Goal: Task Accomplishment & Management: Manage account settings

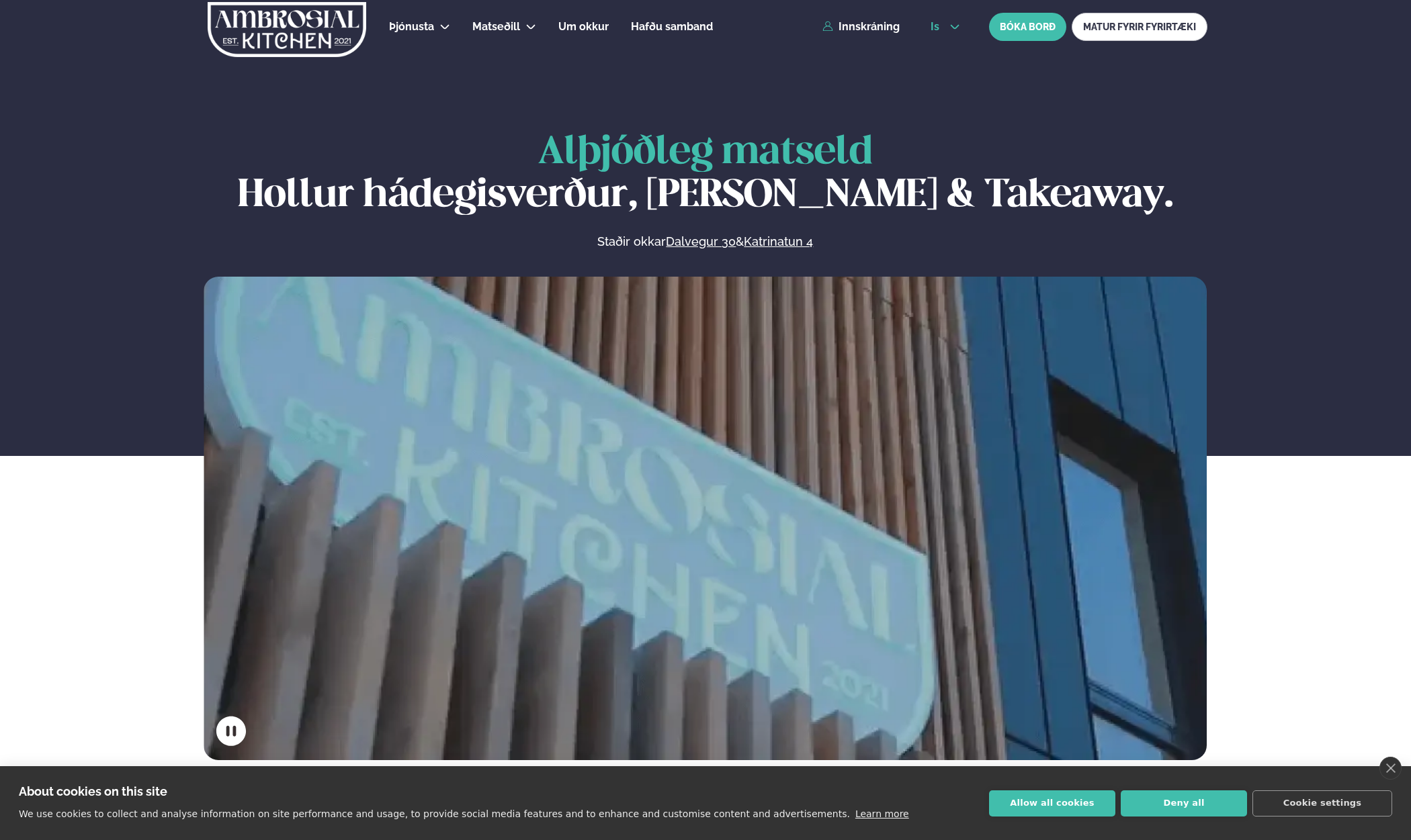
click at [946, 27] on button "is" at bounding box center [944, 26] width 50 height 11
click at [939, 41] on link "en" at bounding box center [944, 51] width 50 height 27
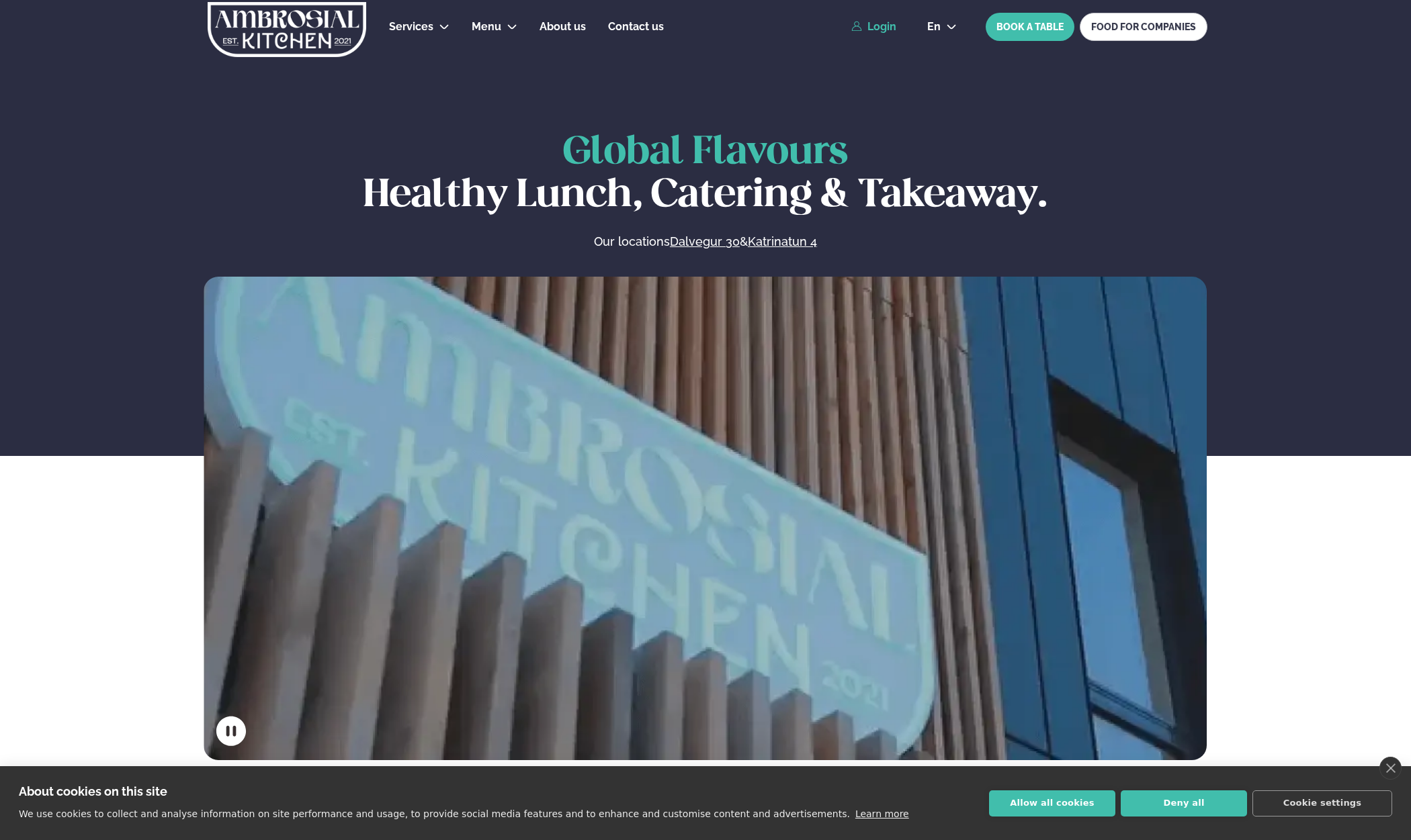
click at [882, 29] on link "Login" at bounding box center [873, 26] width 45 height 12
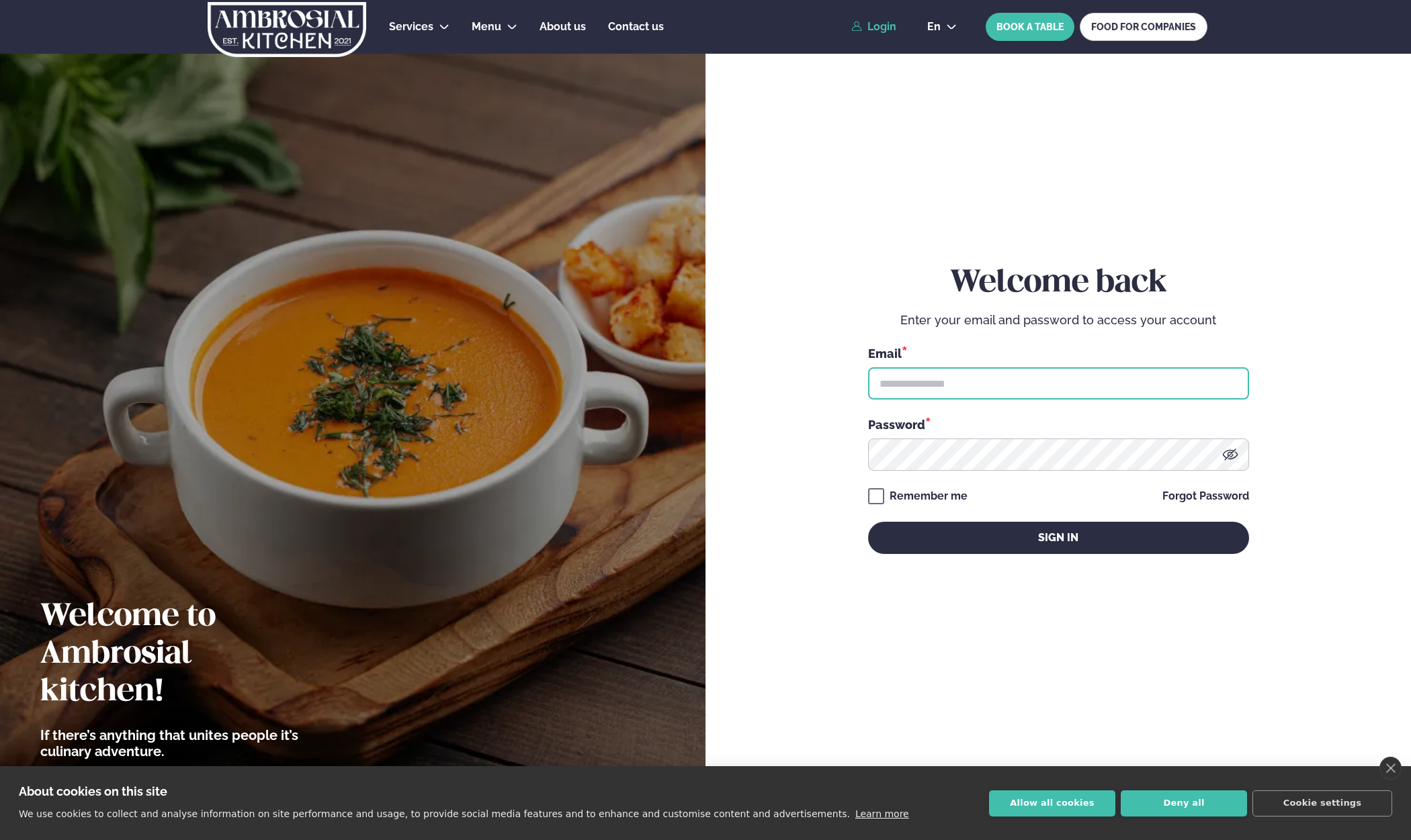
type input "**********"
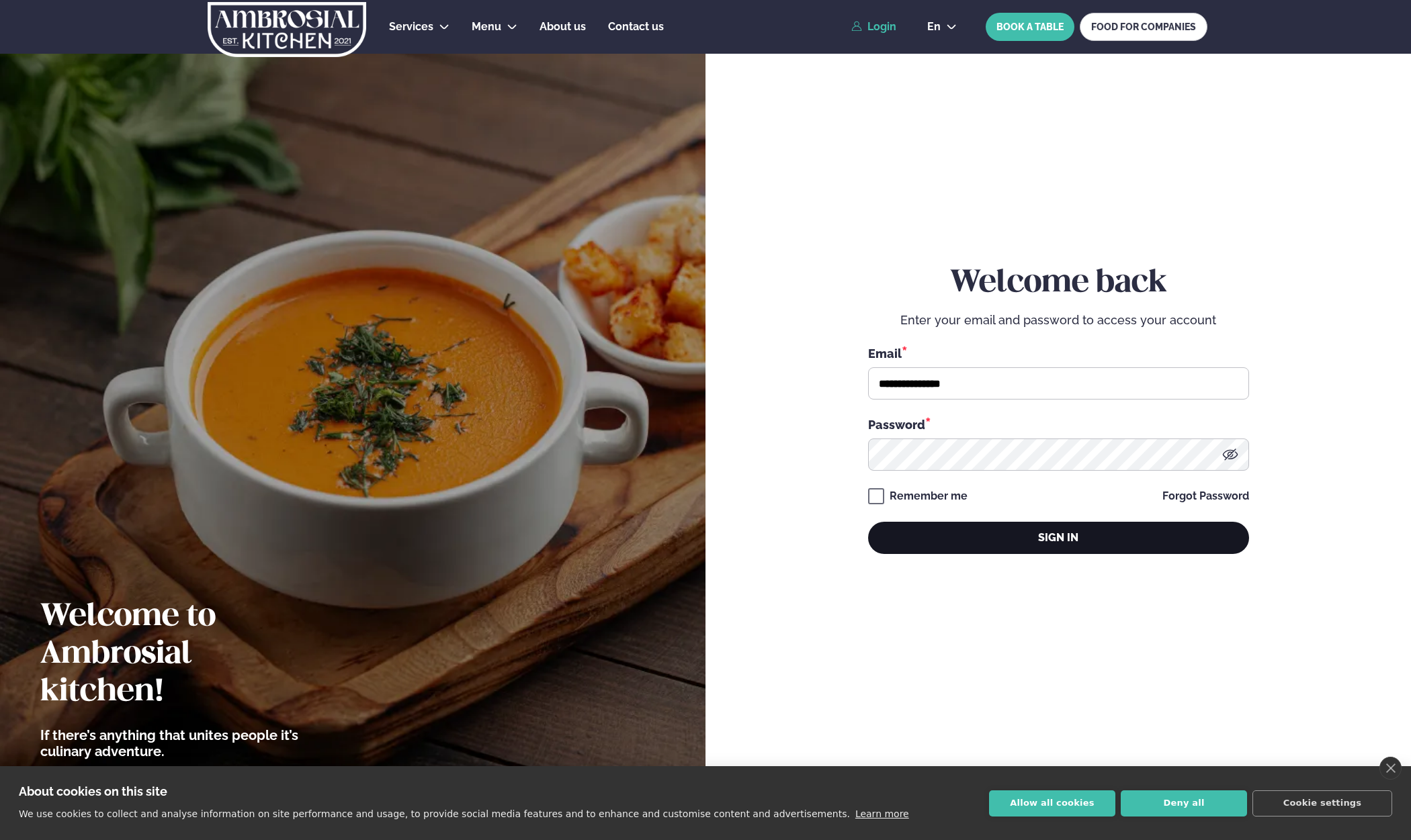
click at [978, 545] on button "Sign in" at bounding box center [1057, 538] width 381 height 32
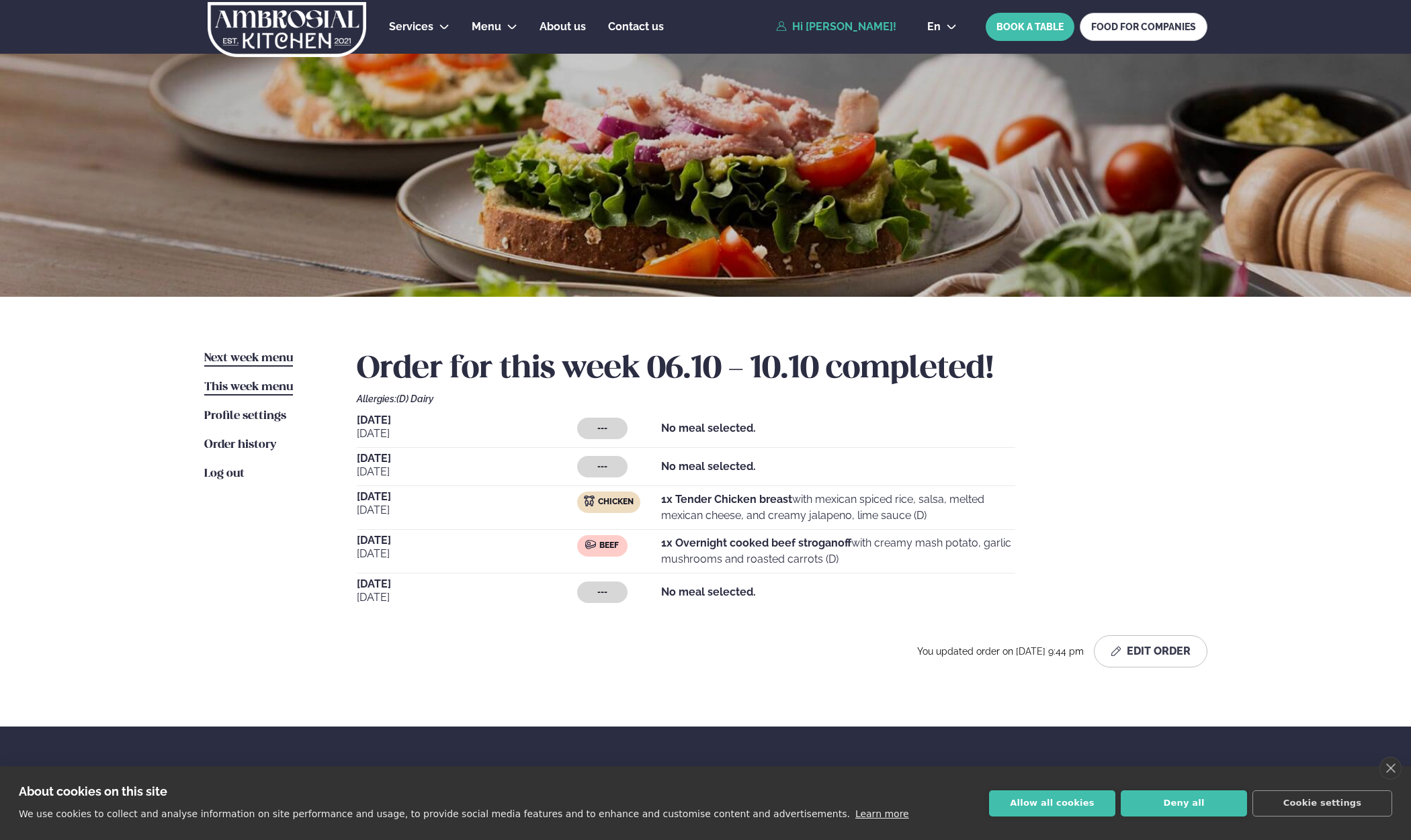
click at [240, 354] on span "Next week menu" at bounding box center [248, 358] width 89 height 12
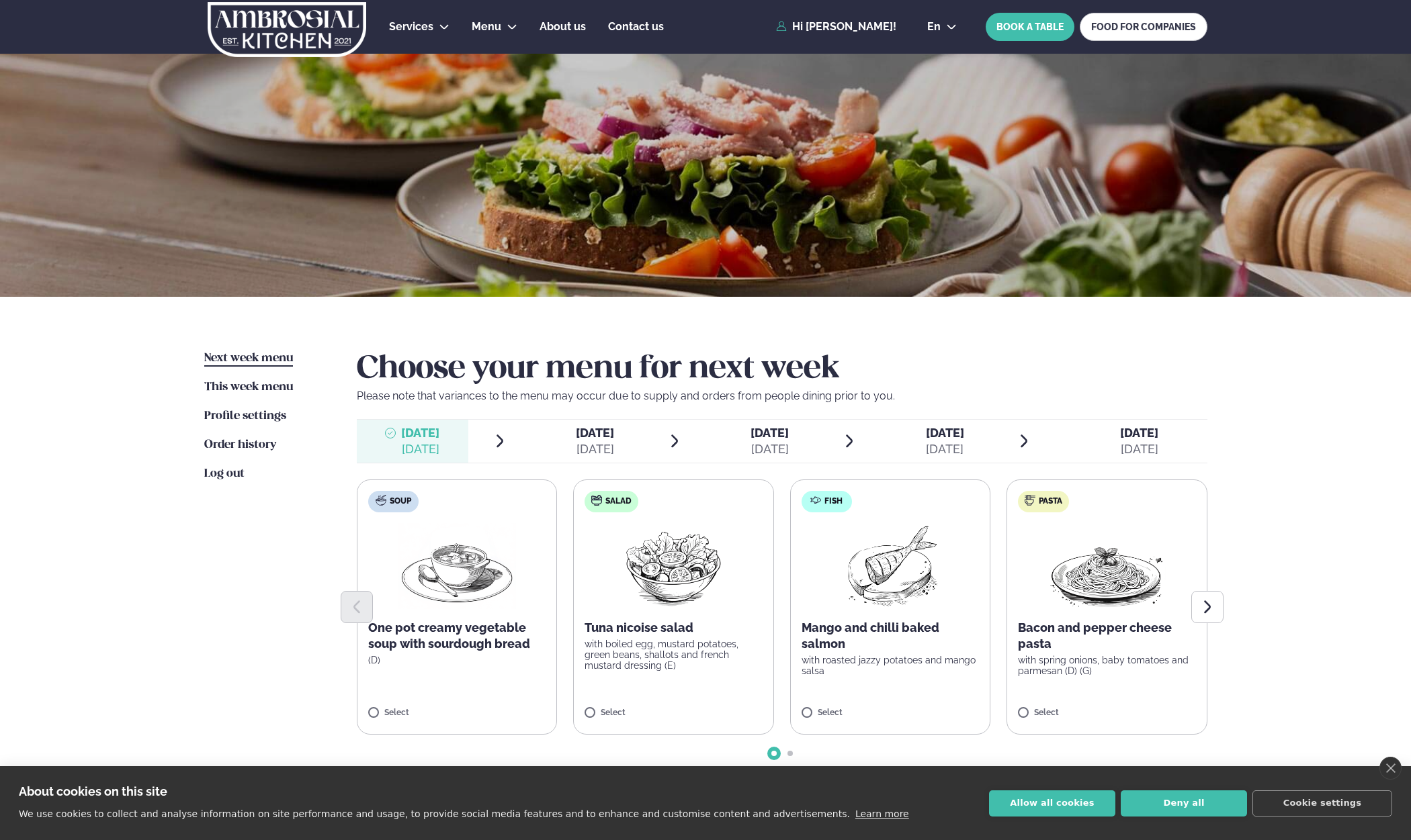
click at [776, 429] on span "[DATE]" at bounding box center [769, 432] width 39 height 14
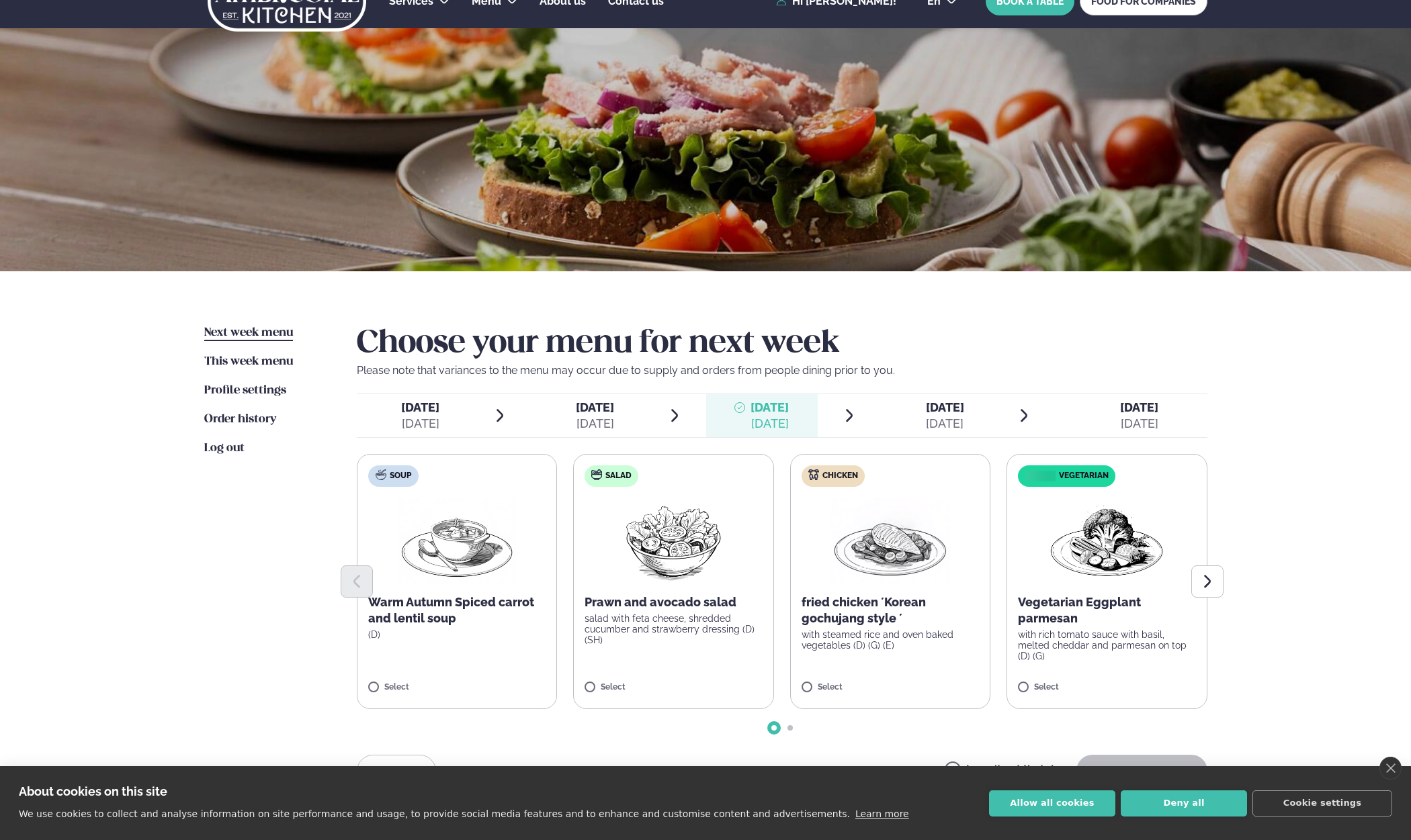
scroll to position [136, 0]
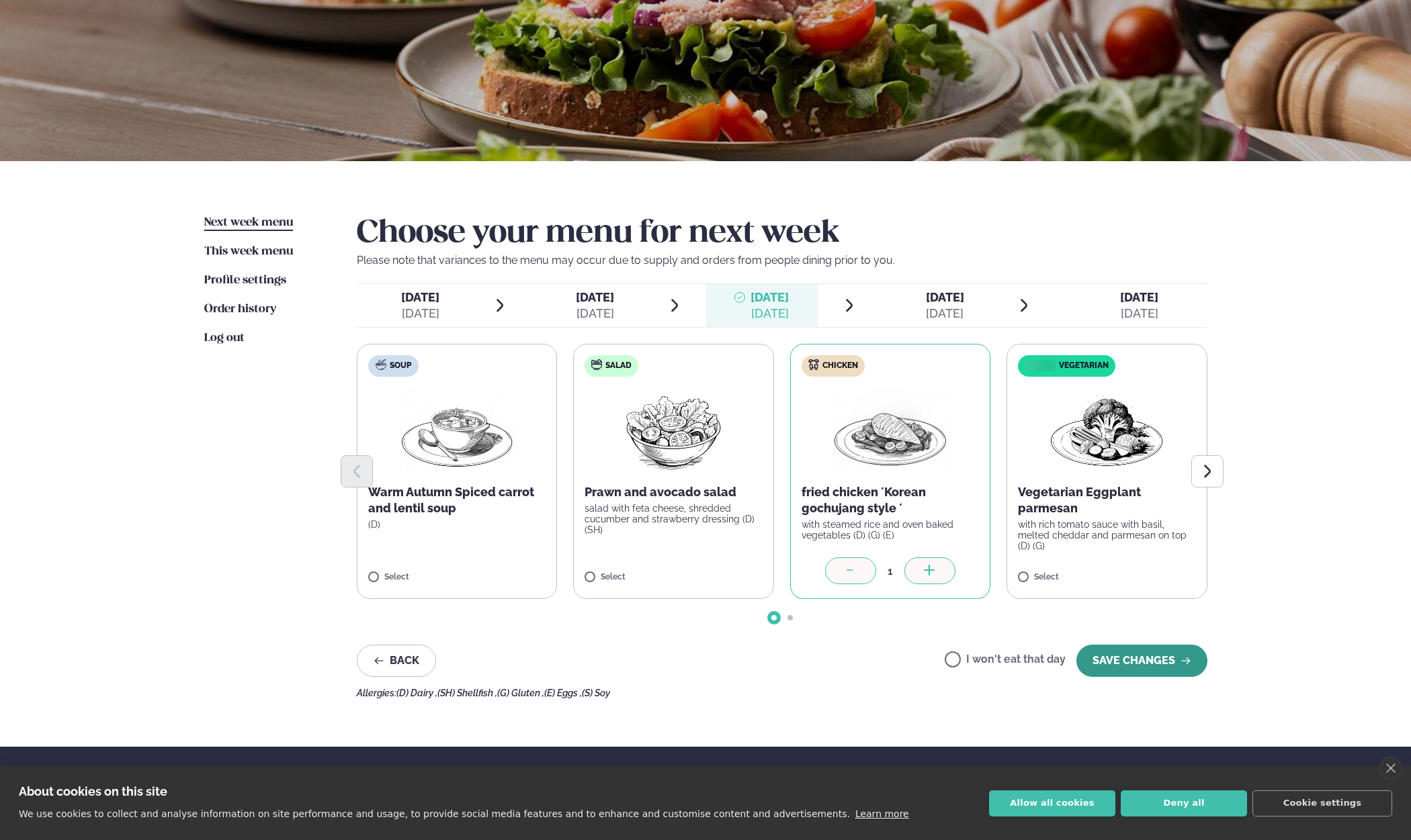
click at [1132, 661] on button "SAVE CHANGES" at bounding box center [1141, 660] width 131 height 32
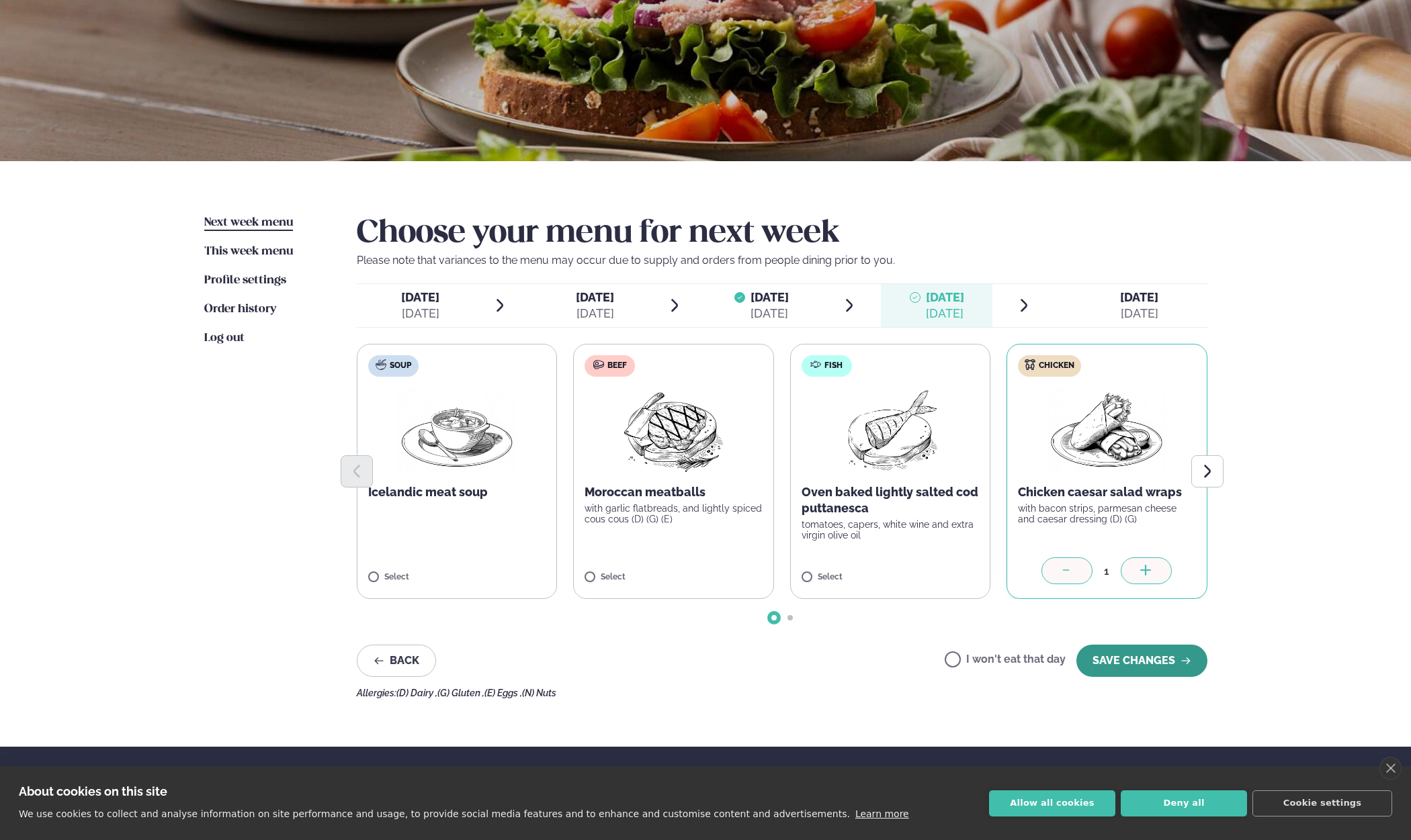
click at [1130, 664] on button "SAVE CHANGES" at bounding box center [1141, 660] width 131 height 32
